Goal: Information Seeking & Learning: Learn about a topic

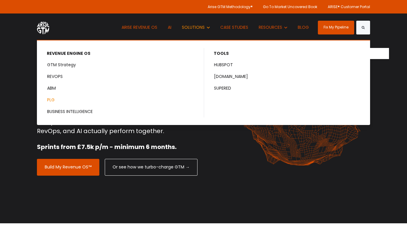
click at [52, 100] on link "PLG" at bounding box center [121, 100] width 166 height 11
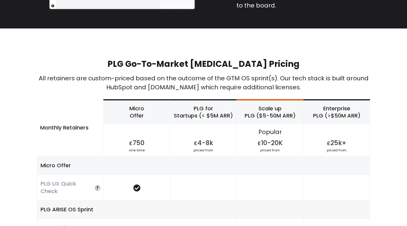
scroll to position [1194, 0]
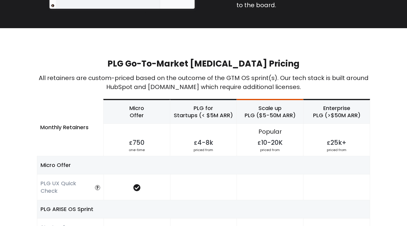
click at [133, 100] on h6 "Micro Offer" at bounding box center [137, 112] width 66 height 24
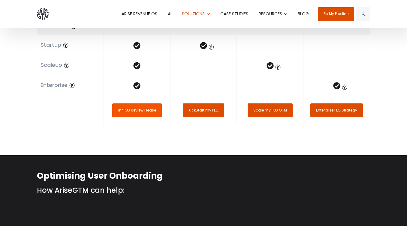
scroll to position [1473, 0]
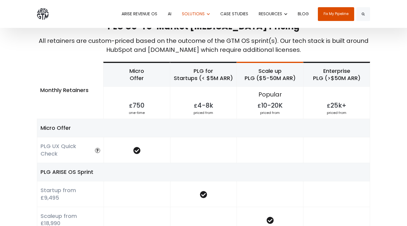
scroll to position [1228, 0]
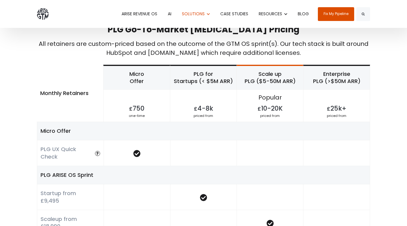
click at [30, 137] on div "PLG Go-To-Market [MEDICAL_DATA] Pricing All retainers are custom-priced based o…" at bounding box center [203, 197] width 407 height 406
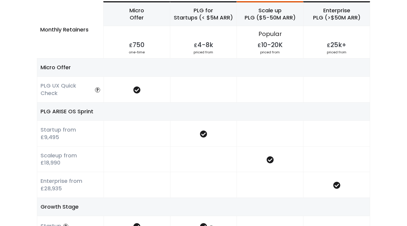
scroll to position [1293, 0]
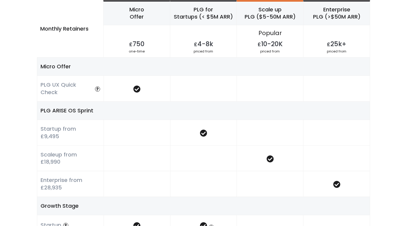
click at [99, 173] on div "Enterprise from £28,935" at bounding box center [70, 184] width 67 height 26
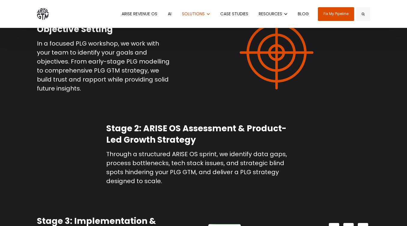
scroll to position [744, 0]
